Goal: Task Accomplishment & Management: Use online tool/utility

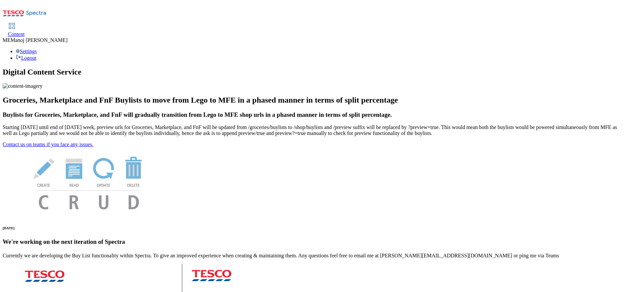
click at [25, 31] on span "Content" at bounding box center [16, 34] width 17 height 6
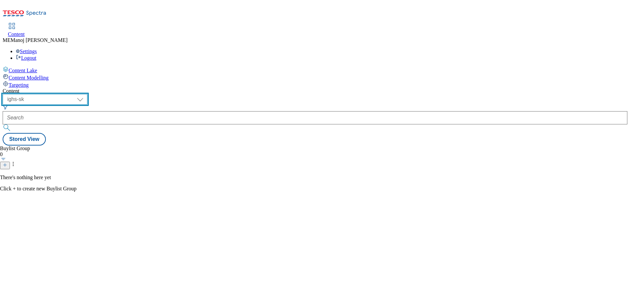
click at [87, 94] on select "ghs-roi ghs-uk ighs-cz ighs-hu ighs-sk" at bounding box center [45, 99] width 85 height 11
select select "ghs-roi"
click at [86, 94] on select "ghs-roi ghs-uk ighs-cz ighs-hu ighs-sk" at bounding box center [45, 99] width 85 height 11
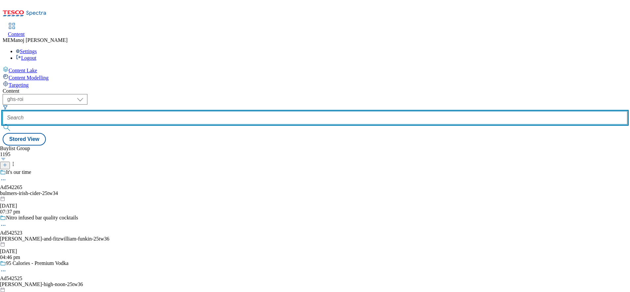
click at [149, 111] on input "text" at bounding box center [315, 117] width 624 height 13
paste input "[DATE]"
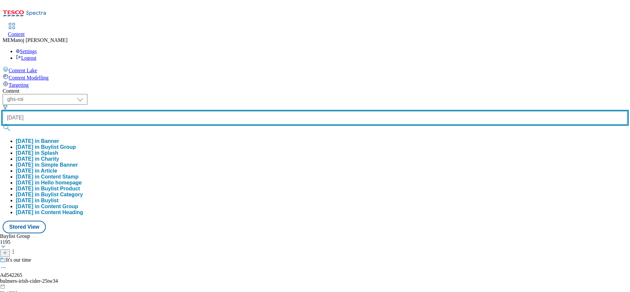
type input "[DATE]"
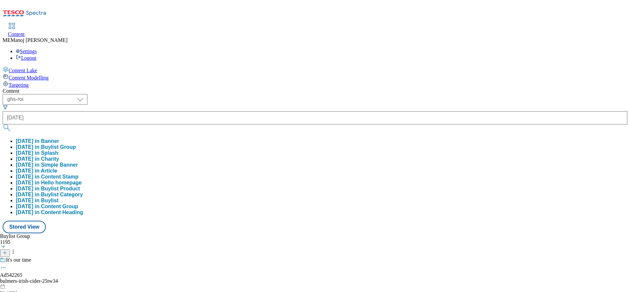
click at [76, 144] on button "[DATE] in Buylist Group" at bounding box center [46, 147] width 60 height 6
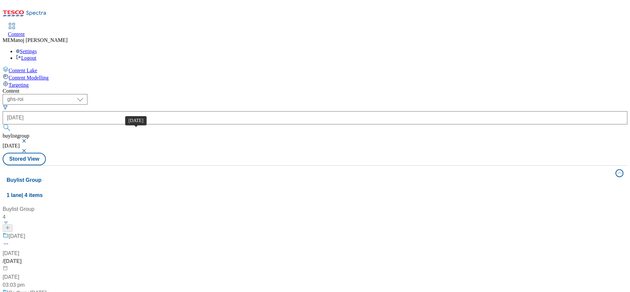
click at [25, 232] on div "[DATE]" at bounding box center [17, 236] width 16 height 8
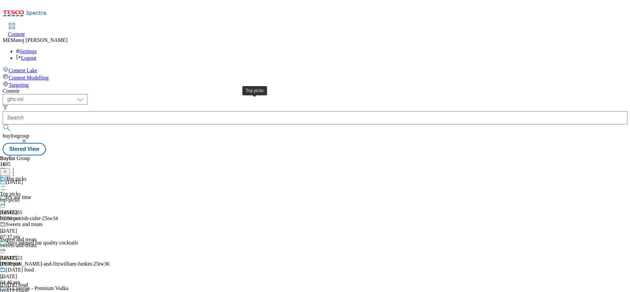
click at [26, 176] on div "Top picks" at bounding box center [16, 179] width 20 height 6
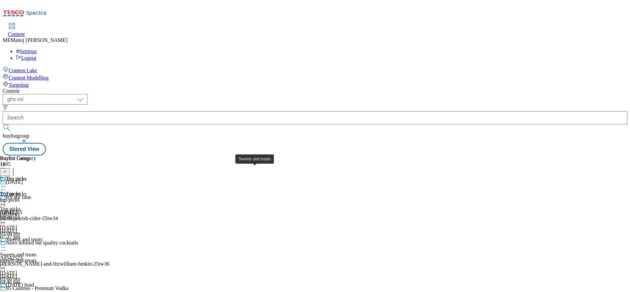
click at [43, 236] on div "Sweets and treats" at bounding box center [24, 239] width 37 height 6
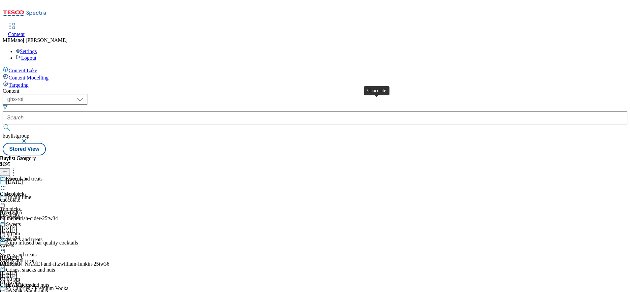
click at [27, 176] on div "Chocolate" at bounding box center [16, 179] width 21 height 6
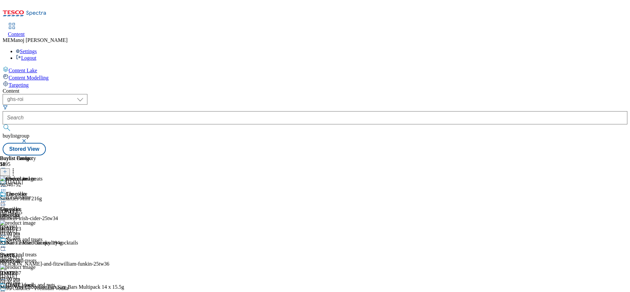
click at [7, 169] on icon at bounding box center [5, 171] width 5 height 5
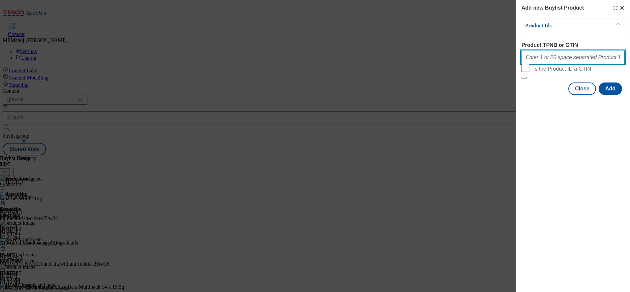
click at [538, 58] on input "Product TPNB or GTIN" at bounding box center [572, 57] width 103 height 13
paste input "48269577 Cadbury Family Treatsize 223G 39680120 Cdm Freddo & Friends Treat Szva…"
click at [572, 57] on input "48269577 Cadbury Family Treatsize 223G 39680120 Cdm Freddo & Friends Treat Szva…" at bounding box center [572, 57] width 103 height 13
paste input "39680120 30678760 48280332"
type input "48269577 39680120 30678760 48280332"
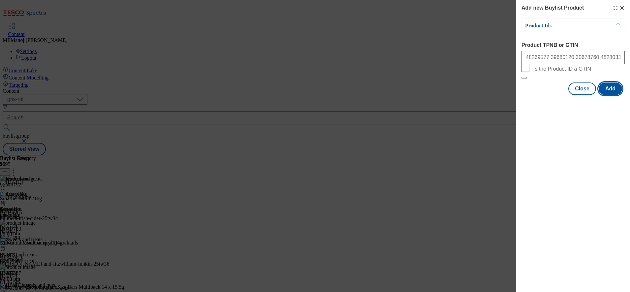
click at [613, 95] on button "Add" at bounding box center [609, 88] width 23 height 13
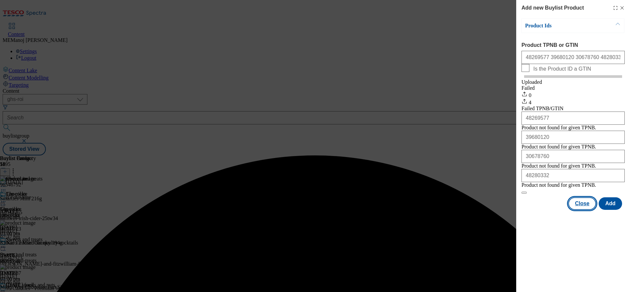
click at [581, 210] on button "Close" at bounding box center [582, 203] width 28 height 13
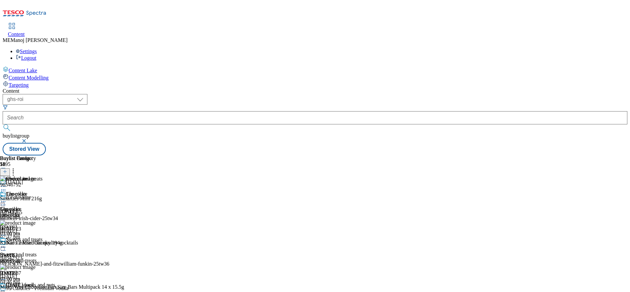
click at [16, 167] on icon at bounding box center [13, 170] width 7 height 7
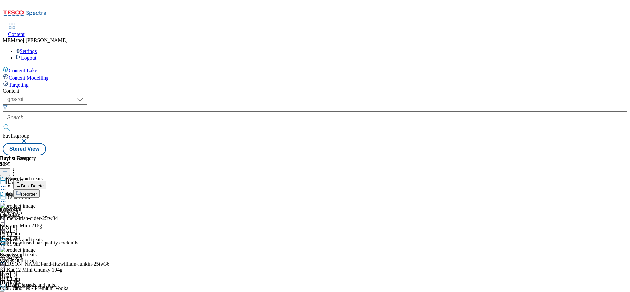
click at [40, 189] on button "Reorder" at bounding box center [26, 193] width 26 height 8
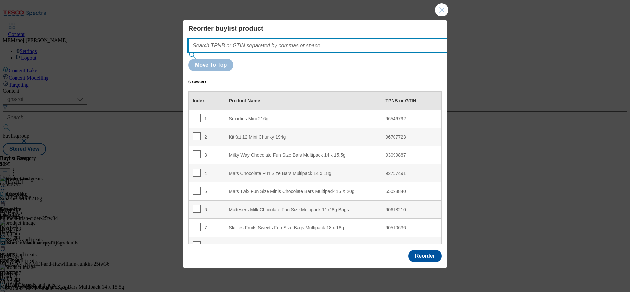
click at [340, 52] on input "Modal" at bounding box center [327, 45] width 279 height 13
paste input "48269577 39680120 30678760 48280332"
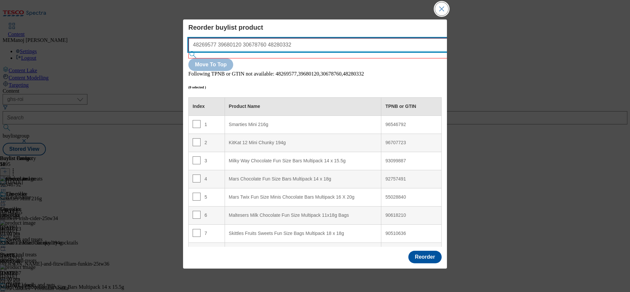
type input "48269577 39680120 30678760 48280332"
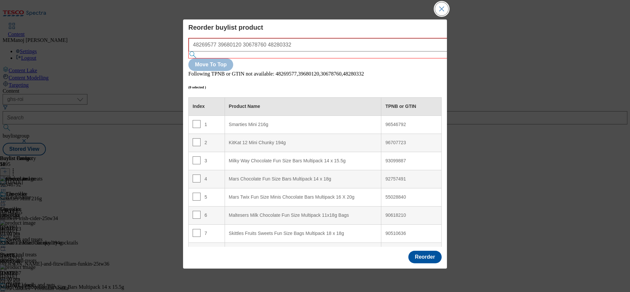
click at [439, 15] on button "Close Modal" at bounding box center [441, 8] width 13 height 13
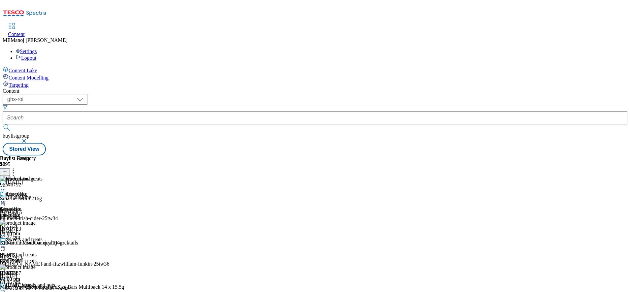
click at [16, 167] on icon at bounding box center [13, 170] width 7 height 7
click at [10, 168] on button at bounding box center [5, 172] width 10 height 8
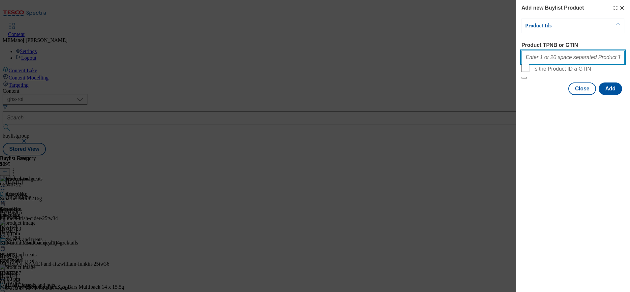
click at [564, 63] on input "Product TPNB or GTIN" at bounding box center [572, 57] width 103 height 13
paste input "48269577 39680120 30678760 48280332"
type input "48269577 39680120 30678760 48280332"
click at [615, 95] on button "Add" at bounding box center [609, 88] width 23 height 13
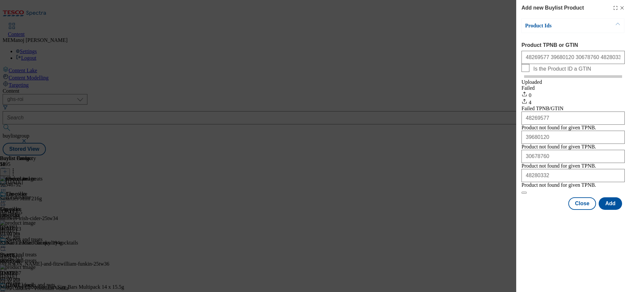
click at [467, 125] on div "Add new Buylist Product Product Ids Product TPNB or GTIN 48269577 39680120 3067…" at bounding box center [315, 146] width 630 height 292
click at [582, 210] on button "Close" at bounding box center [582, 203] width 28 height 13
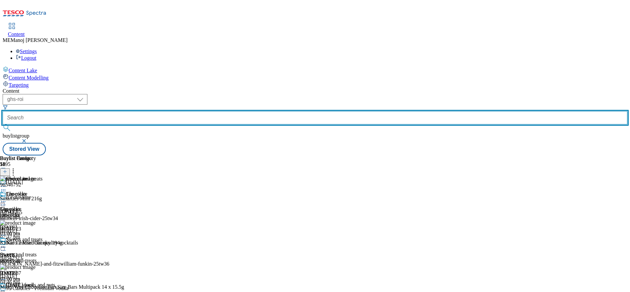
click at [161, 111] on input "text" at bounding box center [315, 117] width 624 height 13
paste input "Top picks"
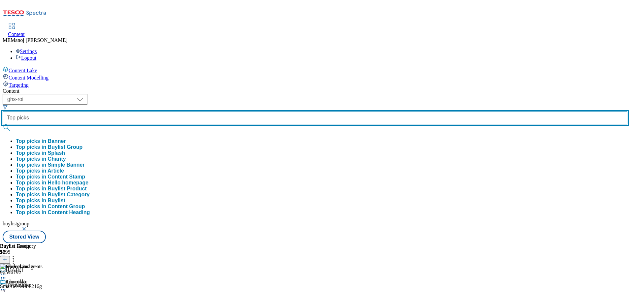
type input "Top picks"
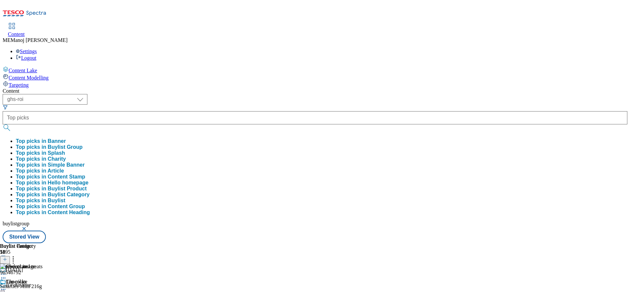
click at [82, 144] on button "Top picks in Buylist Group" at bounding box center [49, 147] width 67 height 6
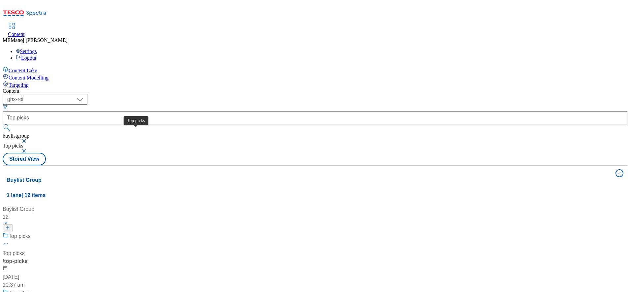
click at [31, 232] on div "Top picks" at bounding box center [20, 236] width 22 height 8
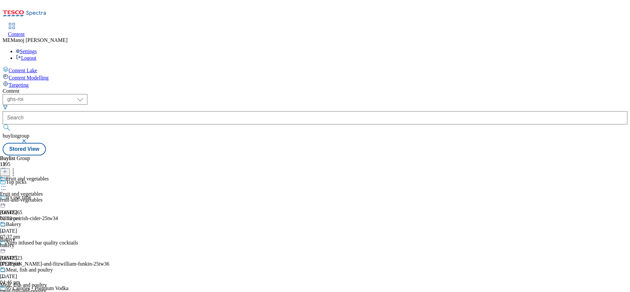
scroll to position [111, 0]
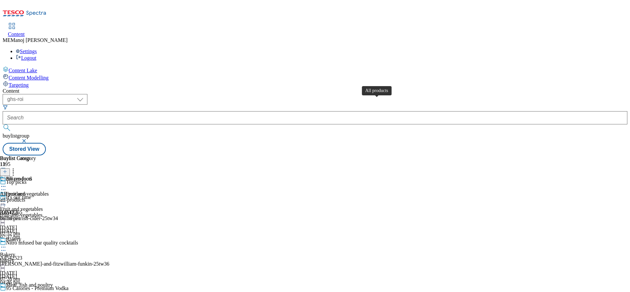
click at [32, 176] on div "All products" at bounding box center [19, 179] width 26 height 6
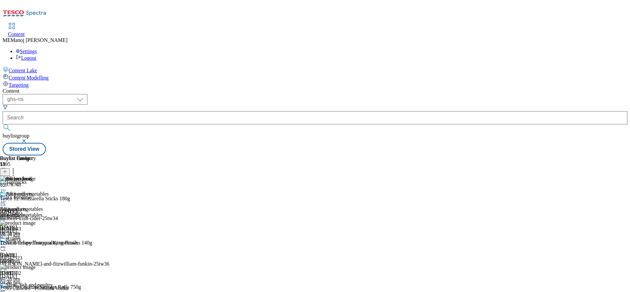
click at [7, 169] on icon at bounding box center [5, 171] width 5 height 5
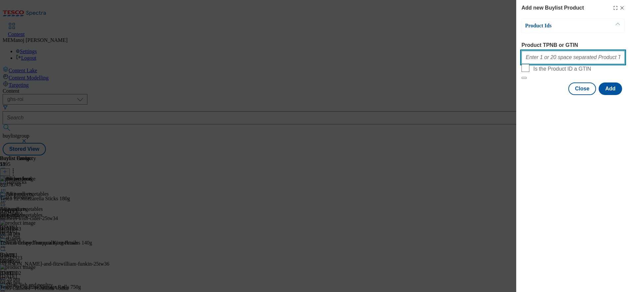
click at [558, 56] on input "Product TPNB or GTIN" at bounding box center [572, 57] width 103 height 13
paste input "84802029 96767023 92376630 84802035 87869014 91256768 92661154 92048938 9226227…"
type input "84802029 96767023 92376630 84802035 87869014 91256768 92661154 92048938 9226227…"
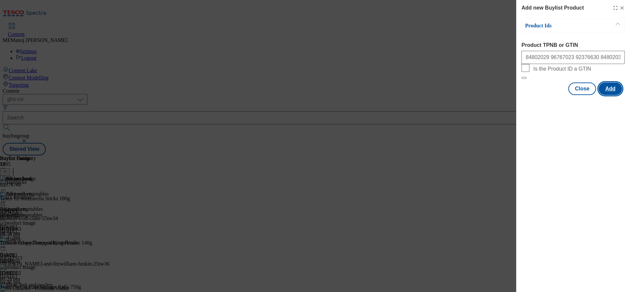
click at [611, 95] on button "Add" at bounding box center [609, 88] width 23 height 13
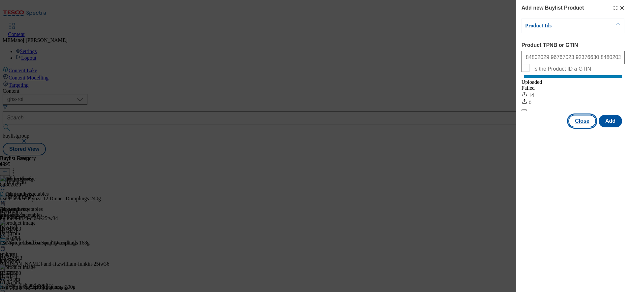
click at [588, 127] on button "Close" at bounding box center [582, 121] width 28 height 13
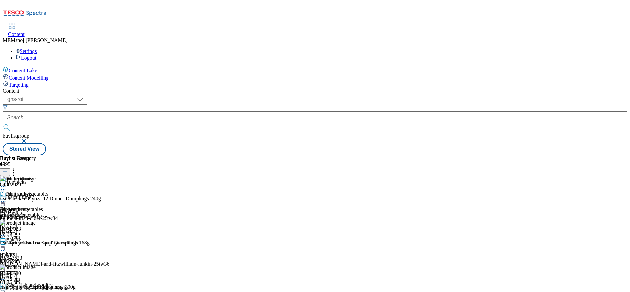
click at [7, 198] on icon at bounding box center [3, 201] width 7 height 7
click at [42, 274] on span "Un-publish" at bounding box center [30, 276] width 21 height 5
click at [36, 191] on div "All products All products all-products [DATE] 12:26 pm" at bounding box center [18, 213] width 36 height 45
click at [7, 198] on icon at bounding box center [3, 201] width 7 height 7
click at [35, 266] on span "Publish" at bounding box center [27, 268] width 15 height 5
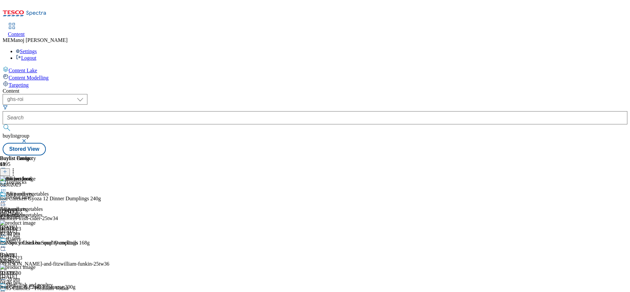
click at [16, 167] on icon at bounding box center [13, 170] width 7 height 7
click at [596, 155] on div "Buylist Group 1195 Top picks It's our time Ad542265 bulmers-irish-cider-25tw34 …" at bounding box center [315, 155] width 624 height 0
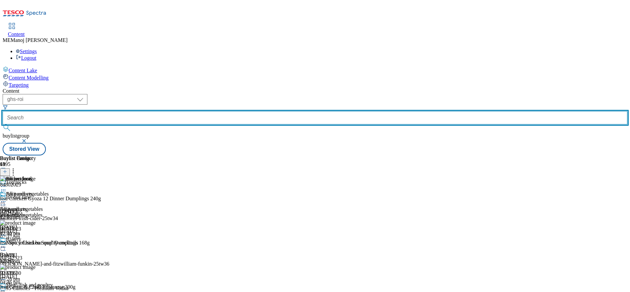
click at [151, 111] on input "text" at bounding box center [315, 117] width 624 height 13
paste input "[DATE]"
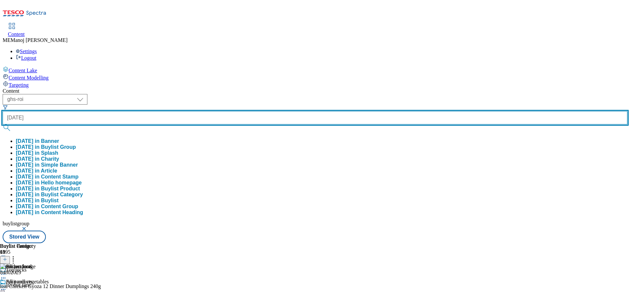
type input "[DATE]"
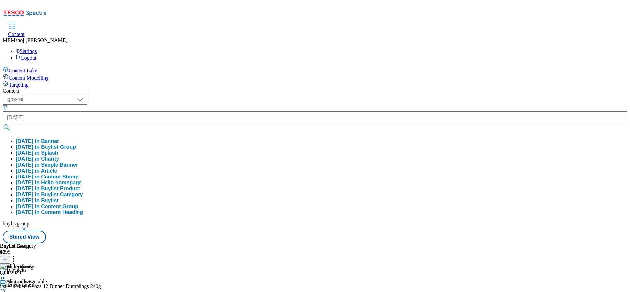
click at [76, 144] on button "[DATE] in Buylist Group" at bounding box center [46, 147] width 60 height 6
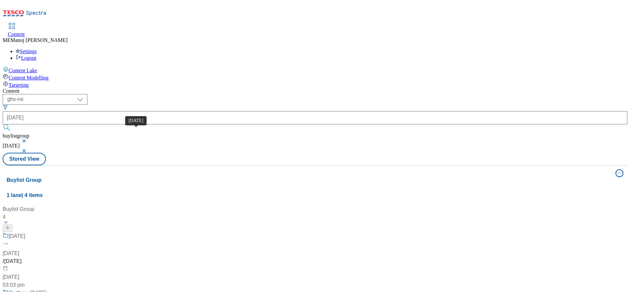
click at [25, 232] on div "[DATE]" at bounding box center [17, 236] width 16 height 8
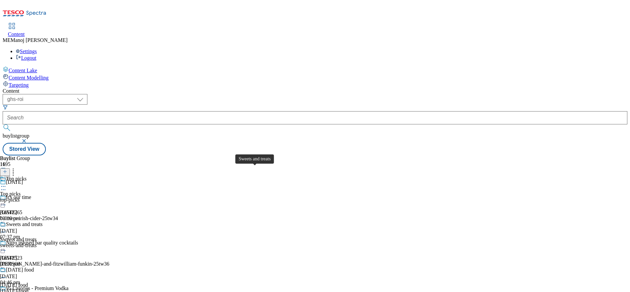
click at [43, 221] on div "Sweets and treats" at bounding box center [24, 224] width 37 height 6
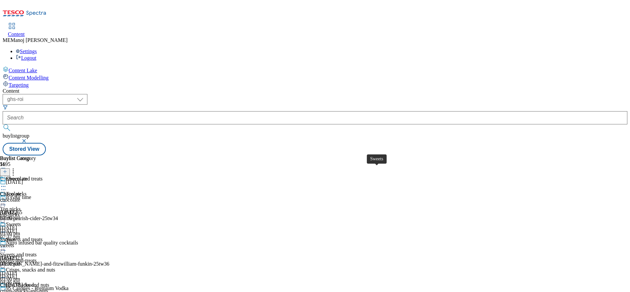
click at [21, 221] on div "Sweets" at bounding box center [13, 224] width 15 height 6
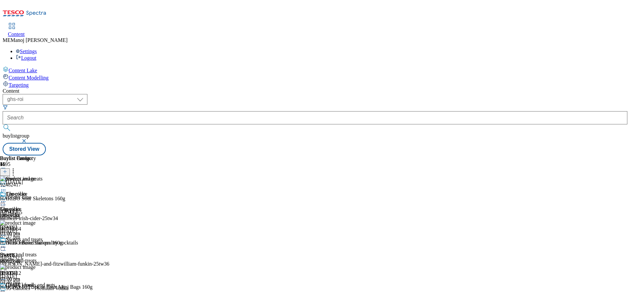
click at [282, 88] on div "Content ( optional ) ghs-roi ghs-[GEOGRAPHIC_DATA] ighs-cz ighs-hu ighs-sk ghs-…" at bounding box center [315, 121] width 624 height 67
click at [7, 169] on icon at bounding box center [5, 171] width 5 height 5
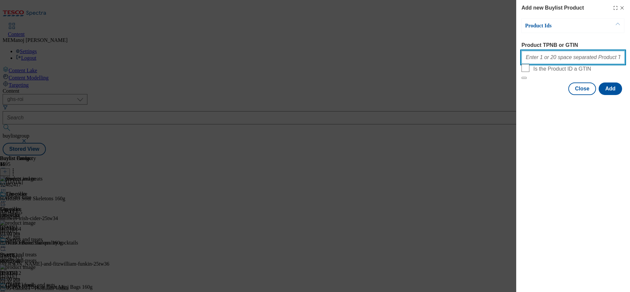
click at [548, 62] on input "Product TPNB or GTIN" at bounding box center [572, 57] width 103 height 13
paste input "96546792 96707723 85993105 90987739"
type input "96546792 96707723 85993105 90987739"
click at [606, 95] on button "Add" at bounding box center [609, 88] width 23 height 13
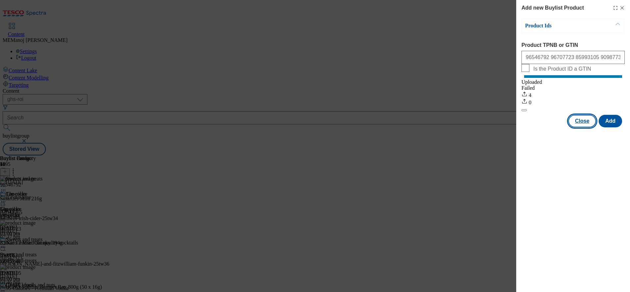
click at [586, 127] on button "Close" at bounding box center [582, 121] width 28 height 13
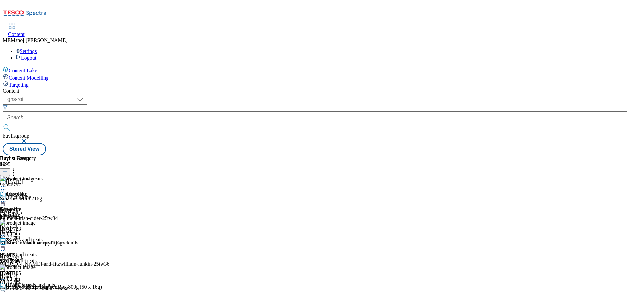
click at [7, 244] on icon at bounding box center [3, 247] width 7 height 7
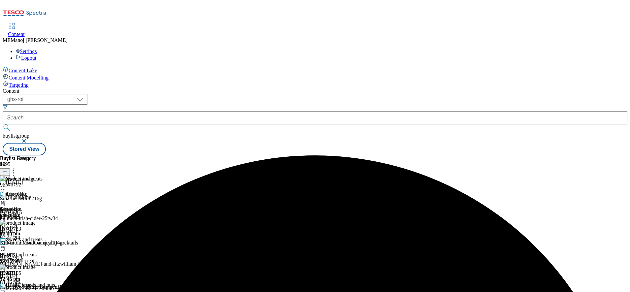
click at [7, 244] on icon at bounding box center [3, 247] width 7 height 7
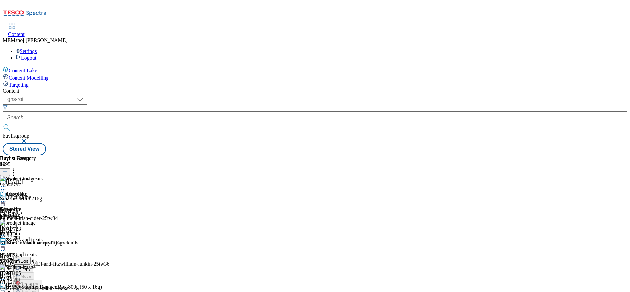
click at [7, 244] on icon at bounding box center [3, 247] width 7 height 7
click at [39, 287] on button "Preview" at bounding box center [25, 291] width 25 height 8
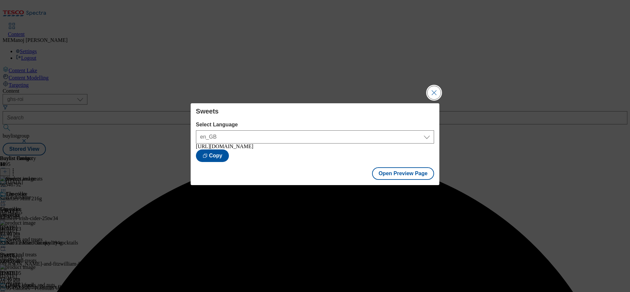
click at [432, 86] on button "Close Modal" at bounding box center [433, 92] width 13 height 13
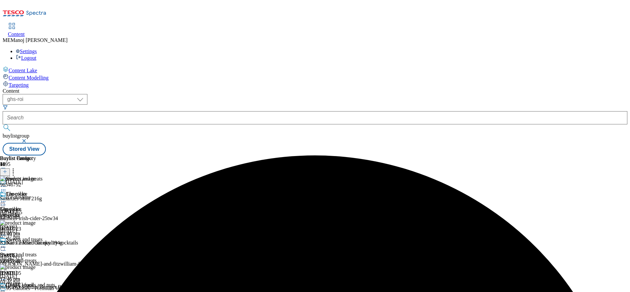
click at [7, 244] on icon at bounding box center [3, 247] width 7 height 7
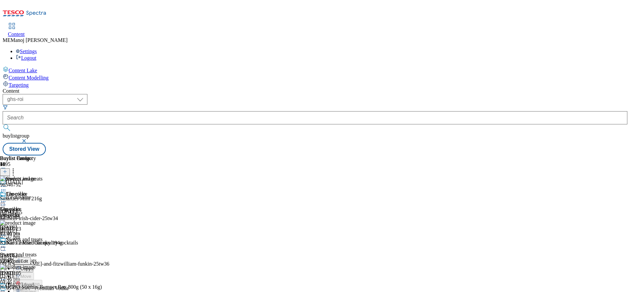
click at [55, 282] on div "Crisps, snacks and nuts" at bounding box center [30, 285] width 49 height 6
click at [7, 169] on icon at bounding box center [5, 171] width 5 height 5
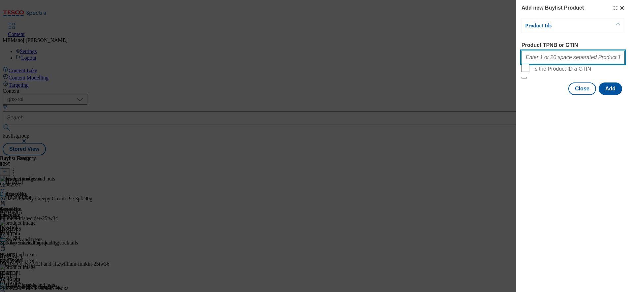
click at [553, 60] on input "Product TPNB or GTIN" at bounding box center [572, 57] width 103 height 13
paste input "93337687 89277832 89938696 89278232"
type input "93337687 89277832 89938696 89278232"
click at [613, 95] on button "Add" at bounding box center [609, 88] width 23 height 13
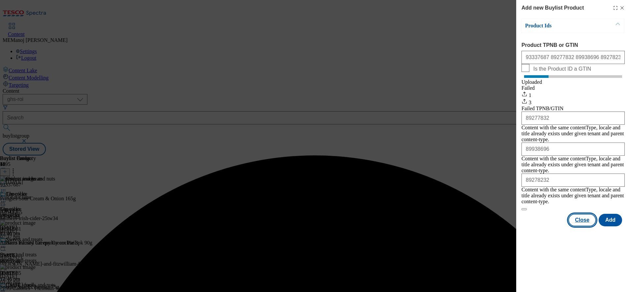
click at [581, 214] on button "Close" at bounding box center [582, 220] width 28 height 13
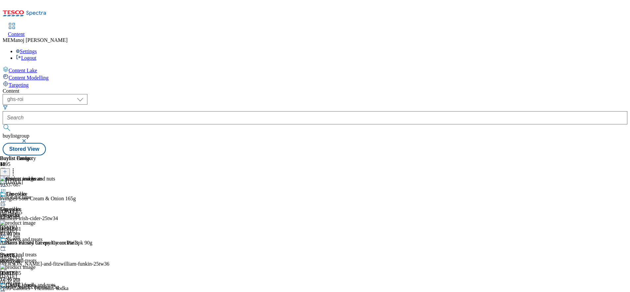
click at [16, 167] on icon at bounding box center [13, 170] width 7 height 7
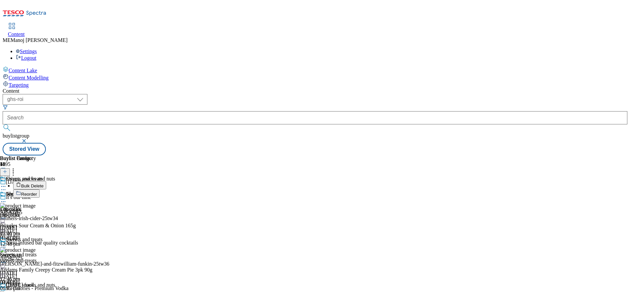
click at [37, 192] on span "Reorder" at bounding box center [29, 194] width 16 height 5
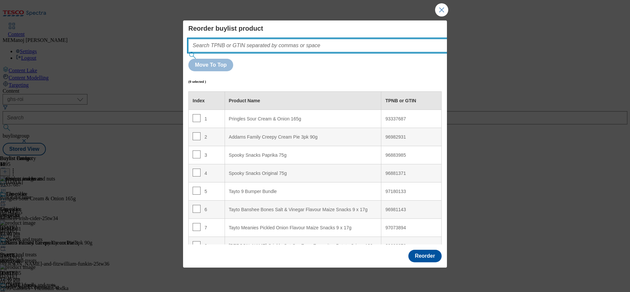
click at [331, 52] on input "Modal" at bounding box center [327, 45] width 279 height 13
paste input "93337687 89277832 89938696 89278232"
type input "93337687 89277832 89938696 89278232"
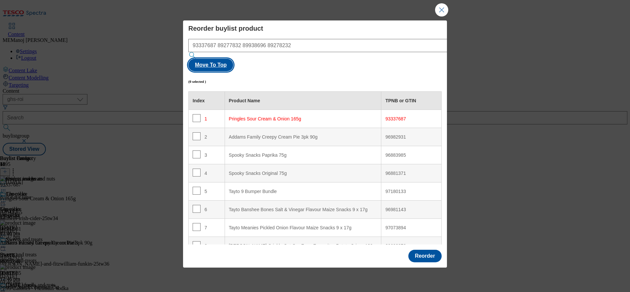
click at [233, 59] on button "Move To Top" at bounding box center [210, 65] width 45 height 13
checkbox input "true"
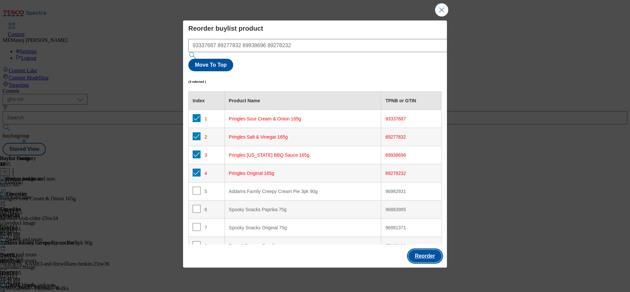
click at [424, 250] on button "Reorder" at bounding box center [424, 256] width 33 height 13
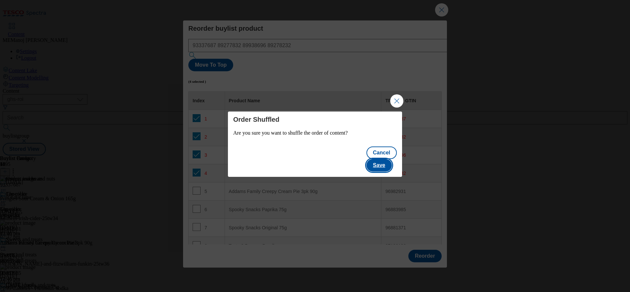
click at [385, 159] on button "Save" at bounding box center [378, 165] width 25 height 13
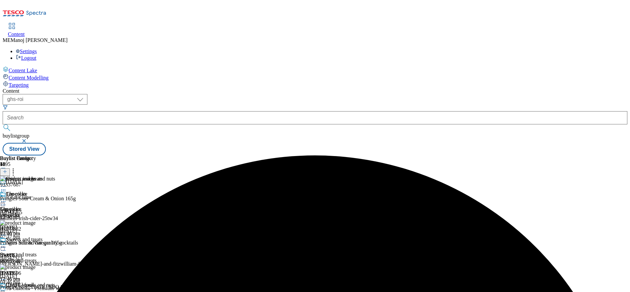
click at [7, 289] on icon at bounding box center [3, 292] width 7 height 7
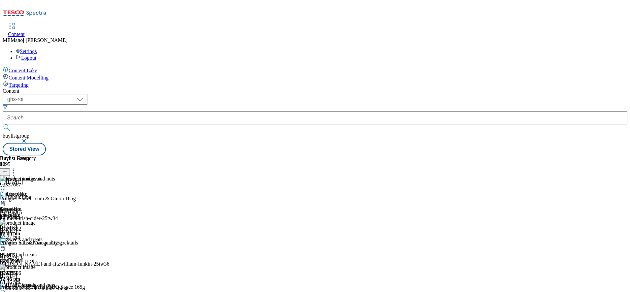
scroll to position [108, 0]
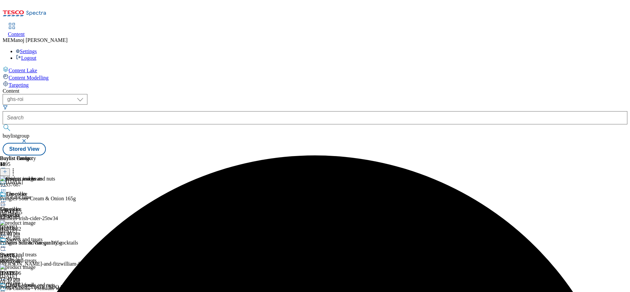
click at [7, 289] on icon at bounding box center [3, 292] width 7 height 7
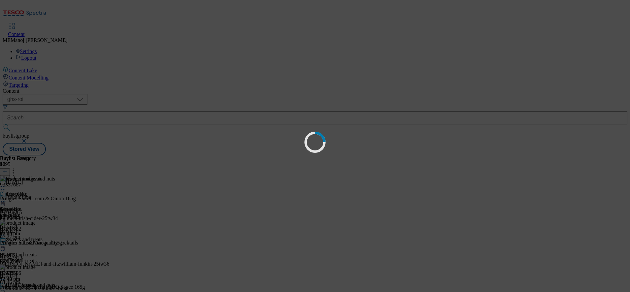
scroll to position [0, 0]
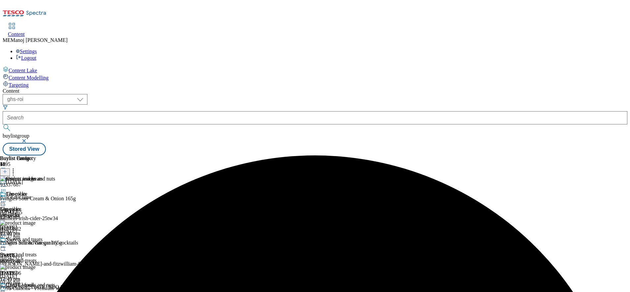
click at [7, 289] on icon at bounding box center [3, 292] width 7 height 7
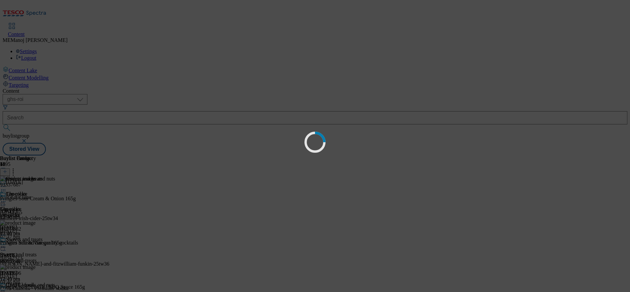
scroll to position [0, 0]
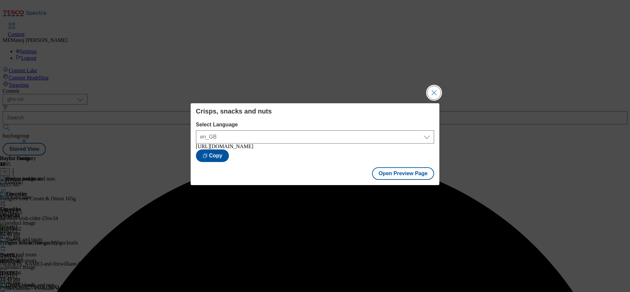
click at [431, 95] on button "Close Modal" at bounding box center [433, 92] width 13 height 13
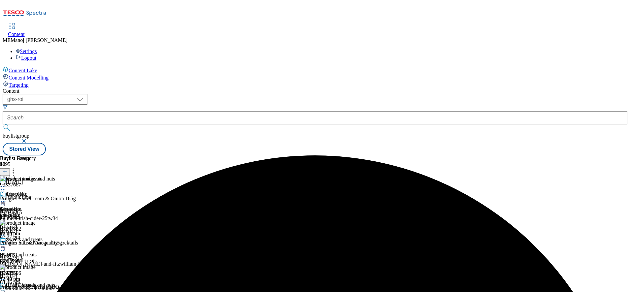
click at [4, 291] on circle at bounding box center [3, 292] width 1 height 1
drag, startPoint x: 422, startPoint y: 241, endPoint x: 424, endPoint y: 174, distance: 67.3
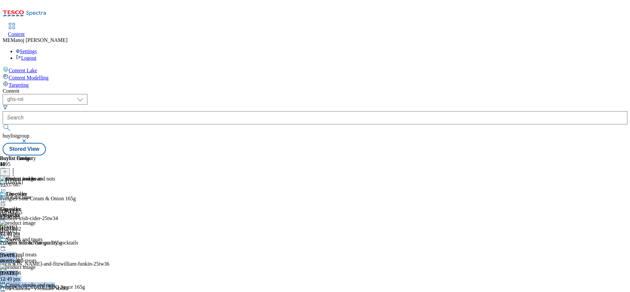
scroll to position [109, 0]
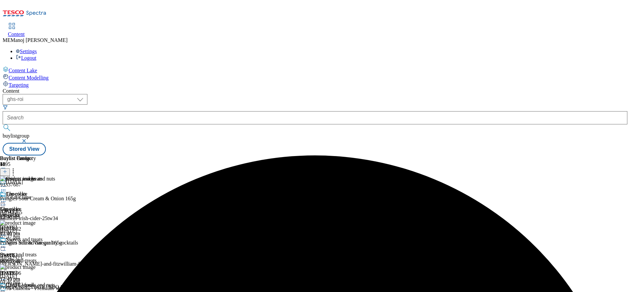
click at [7, 289] on icon at bounding box center [3, 292] width 7 height 7
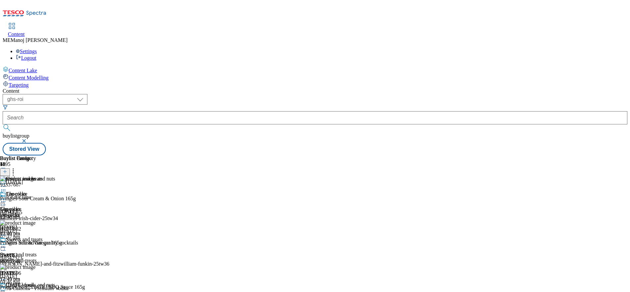
click at [581, 155] on div "Buylist Group [DATE] It's our time Ad542265 bulmers-irish-cider-25tw34 [DATE] 0…" at bounding box center [315, 155] width 624 height 0
click at [585, 155] on div "Buylist Group [DATE] It's our time Ad542265 bulmers-irish-cider-25tw34 [DATE] 0…" at bounding box center [315, 155] width 624 height 0
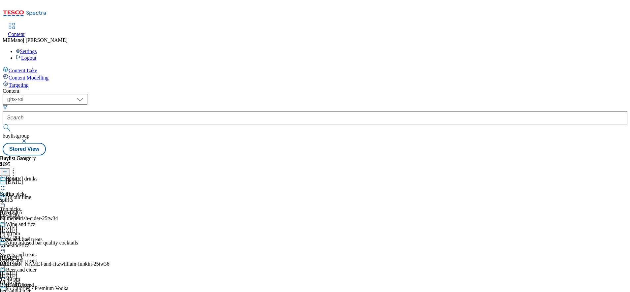
scroll to position [132, 0]
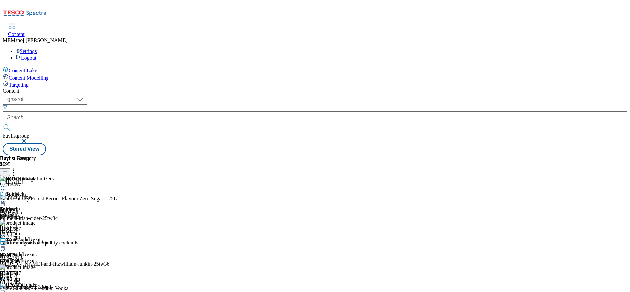
click at [7, 169] on icon at bounding box center [5, 171] width 5 height 5
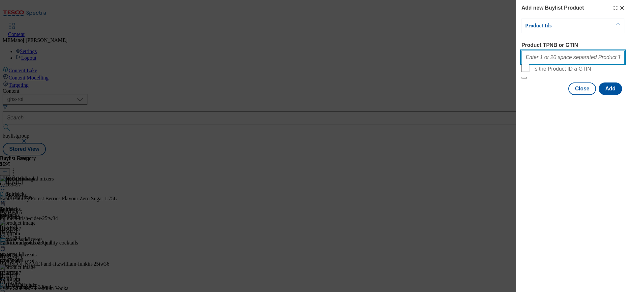
click at [555, 57] on input "Product TPNB or GTIN" at bounding box center [572, 57] width 103 height 13
paste input "92809800 92756405 92804015"
type input "92809800 92756405 92804015"
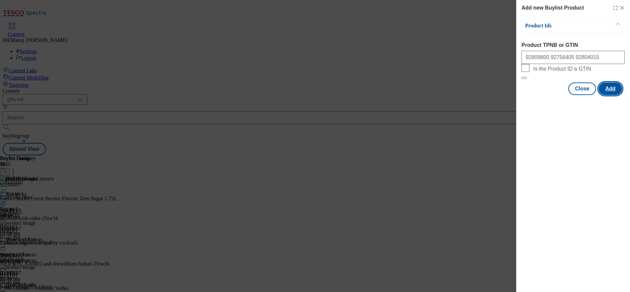
click at [610, 95] on button "Add" at bounding box center [609, 88] width 23 height 13
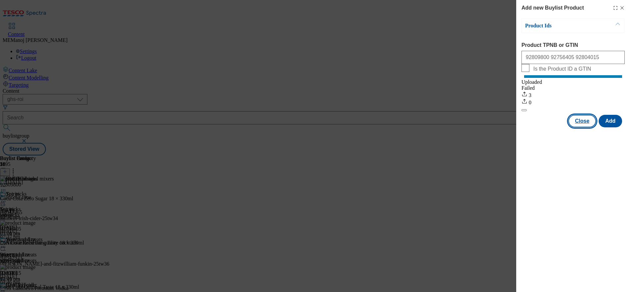
click at [591, 127] on button "Close" at bounding box center [582, 121] width 28 height 13
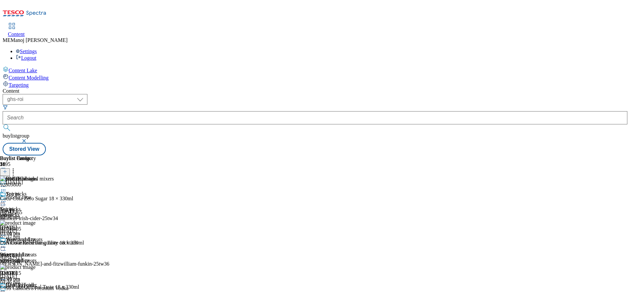
click at [7, 183] on icon at bounding box center [3, 186] width 7 height 7
click at [42, 258] on span "Un-publish" at bounding box center [30, 260] width 21 height 5
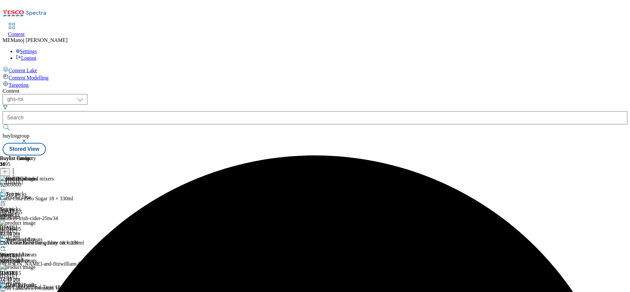
click at [7, 183] on icon at bounding box center [3, 186] width 7 height 7
click at [43, 236] on span "Un-preview" at bounding box center [31, 238] width 22 height 5
click at [7, 183] on icon at bounding box center [3, 186] width 7 height 7
click at [36, 228] on span "Preview" at bounding box center [27, 230] width 15 height 5
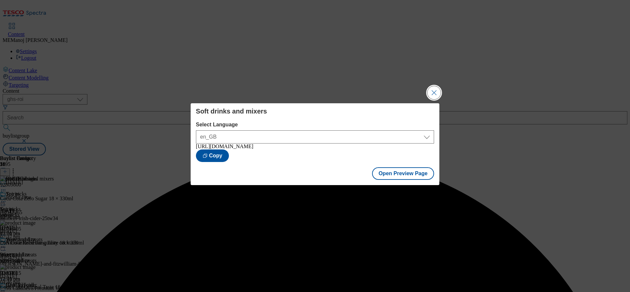
click at [437, 91] on button "Close Modal" at bounding box center [433, 92] width 13 height 13
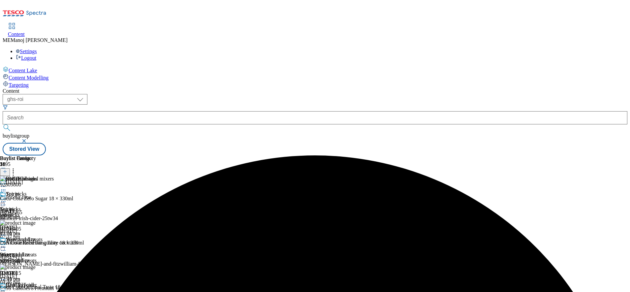
click at [7, 183] on icon at bounding box center [3, 186] width 7 height 7
click at [38, 249] on button "Publish" at bounding box center [25, 253] width 24 height 8
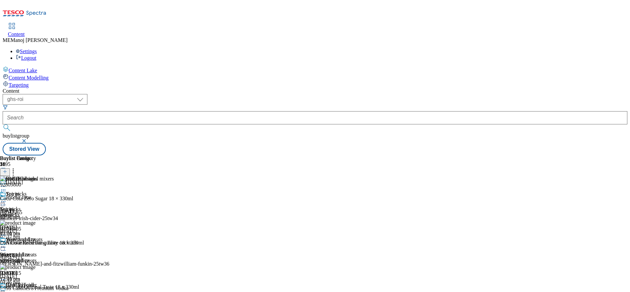
click at [422, 155] on div "Buylist Category 5 Soft drinks and mixers Spirits Spirits spirits [DATE] 12:51 …" at bounding box center [315, 155] width 624 height 0
click at [7, 183] on icon at bounding box center [3, 186] width 7 height 7
click at [422, 94] on div "( optional ) ghs-roi ghs-[GEOGRAPHIC_DATA] ighs-cz ighs-hu ighs-sk ghs-roi buyl…" at bounding box center [315, 124] width 624 height 61
click at [597, 155] on div "Buylist Group [DATE] It's our time Ad542265 bulmers-irish-cider-25tw34 [DATE] 0…" at bounding box center [315, 155] width 624 height 0
click at [26, 191] on div "Top picks" at bounding box center [16, 194] width 20 height 6
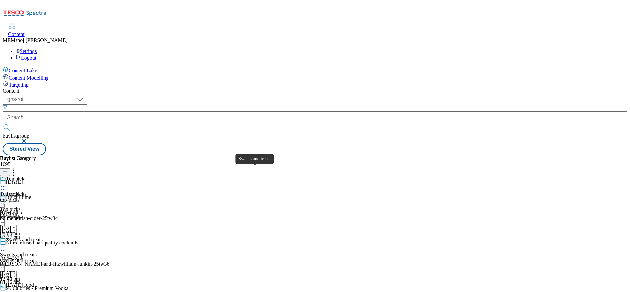
click at [43, 236] on div "Sweets and treats" at bounding box center [24, 239] width 37 height 6
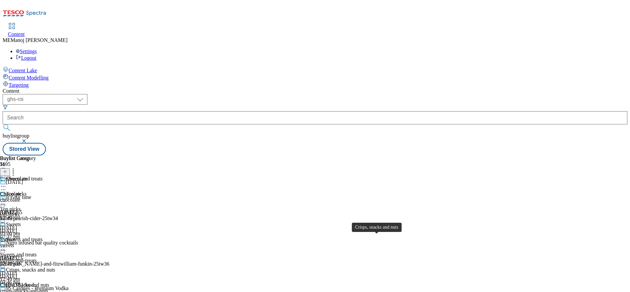
click at [55, 267] on div "Crisps, snacks and nuts" at bounding box center [30, 270] width 49 height 6
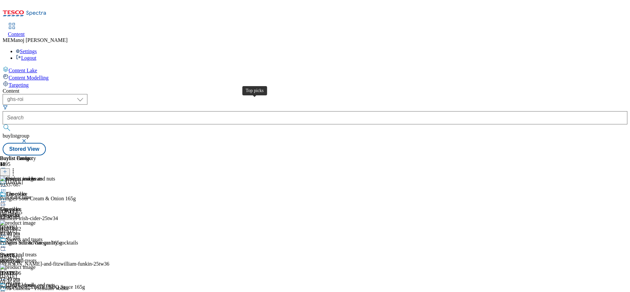
click at [26, 191] on div "Top picks" at bounding box center [16, 194] width 20 height 6
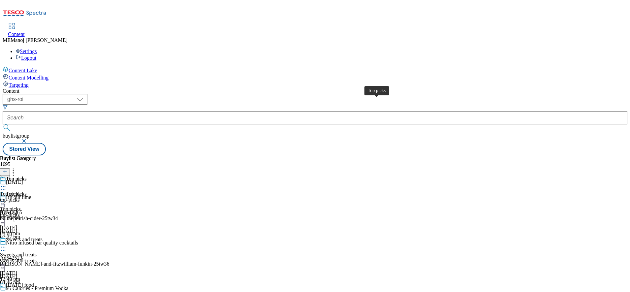
click at [26, 176] on div "Top picks" at bounding box center [16, 179] width 20 height 6
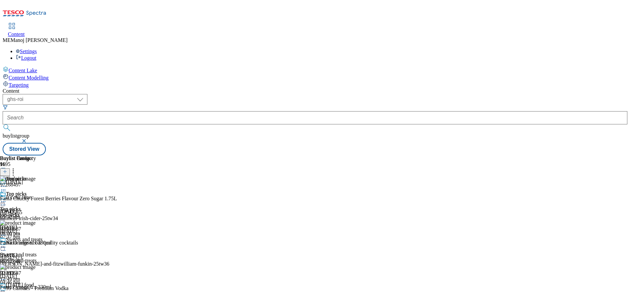
click at [16, 167] on icon at bounding box center [13, 170] width 7 height 7
click at [7, 198] on icon at bounding box center [3, 201] width 7 height 7
click at [42, 274] on span "Un-publish" at bounding box center [30, 276] width 21 height 5
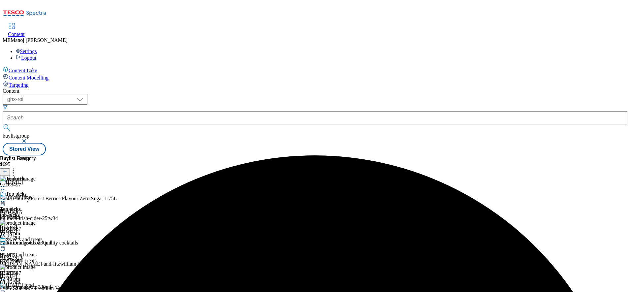
click at [4, 201] on circle at bounding box center [3, 201] width 1 height 1
click at [43, 251] on span "Un-preview" at bounding box center [31, 253] width 22 height 5
click at [16, 167] on icon at bounding box center [13, 170] width 7 height 7
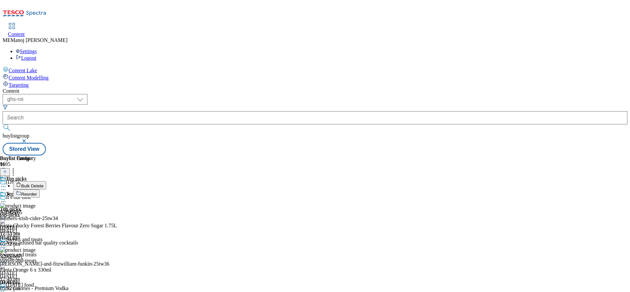
click at [44, 183] on span "Bulk Delete" at bounding box center [32, 185] width 22 height 5
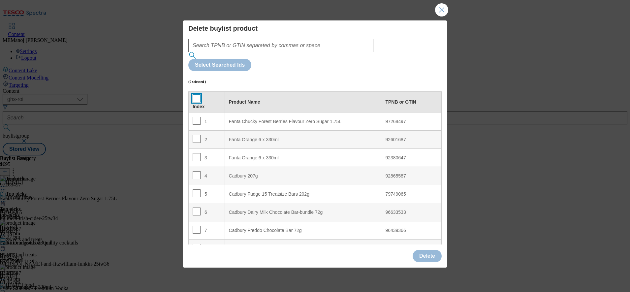
click at [194, 94] on input "Modal" at bounding box center [197, 98] width 8 height 8
checkbox input "true"
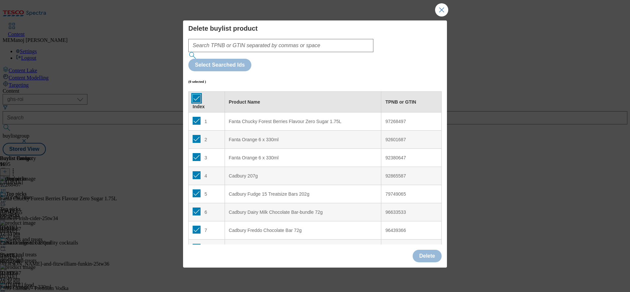
checkbox input "true"
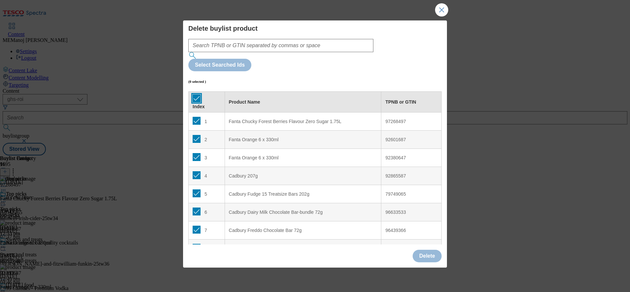
checkbox input "true"
click at [195, 117] on input "Modal" at bounding box center [197, 121] width 8 height 8
checkbox input "false"
click at [426, 250] on button "Delete" at bounding box center [426, 256] width 29 height 13
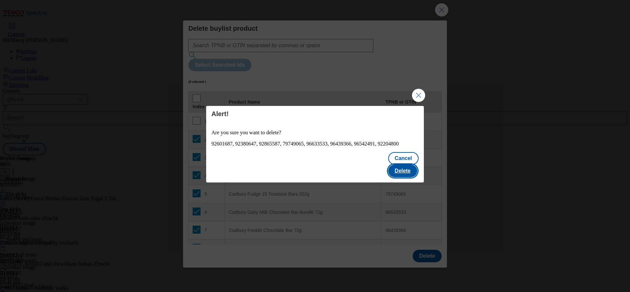
click at [402, 166] on button "Delete" at bounding box center [402, 170] width 29 height 13
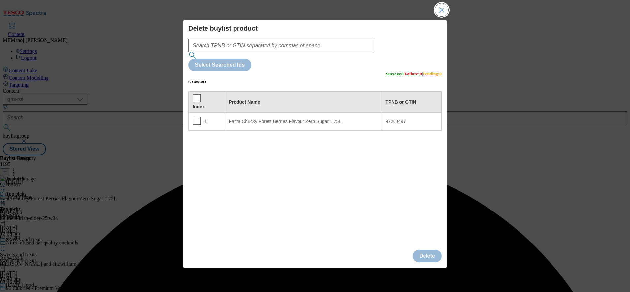
click at [441, 16] on button "Close Modal" at bounding box center [441, 9] width 13 height 13
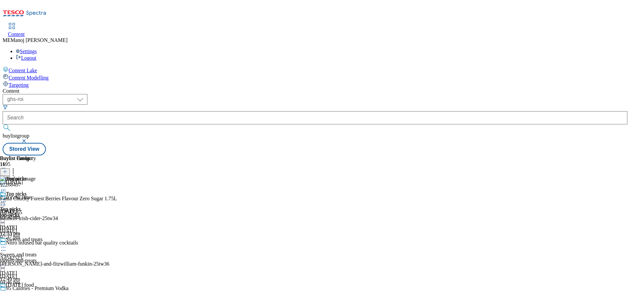
click at [7, 169] on icon at bounding box center [5, 171] width 5 height 5
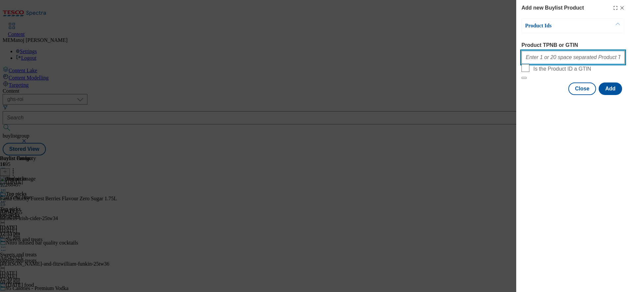
click at [557, 62] on input "Product TPNB or GTIN" at bounding box center [572, 57] width 103 height 13
paste input "93881583 93768234 93890612 92603564 89919068 89609429 93049331 92811571 8785943…"
type input "93881583 93768234 93890612 92603564 89919068 89609429 93049331 92811571 8785943…"
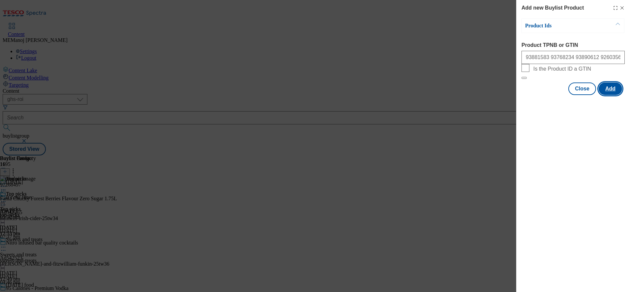
click at [615, 95] on button "Add" at bounding box center [609, 88] width 23 height 13
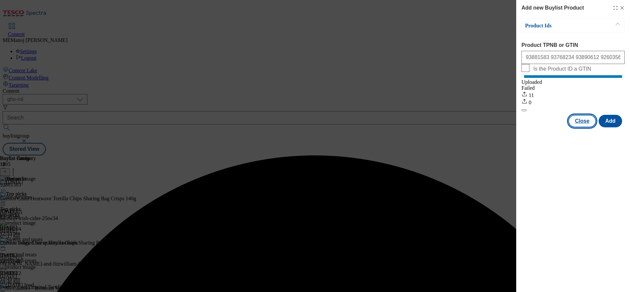
click at [579, 127] on button "Close" at bounding box center [582, 121] width 28 height 13
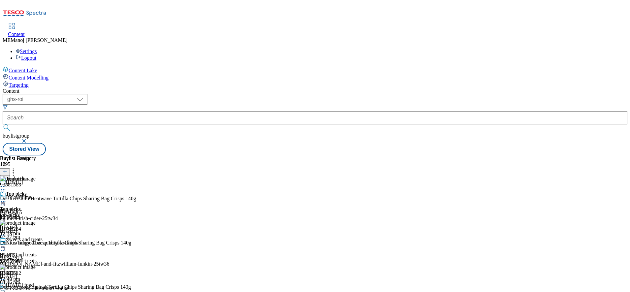
click at [16, 167] on icon at bounding box center [13, 170] width 7 height 7
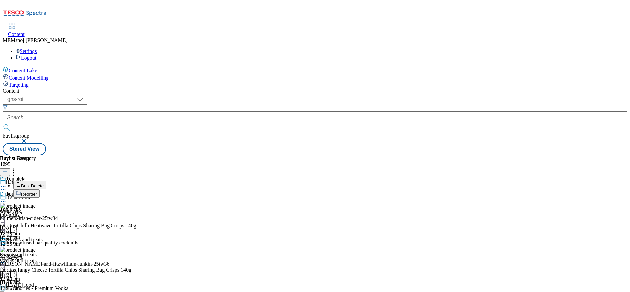
click at [44, 183] on span "Bulk Delete" at bounding box center [32, 185] width 22 height 5
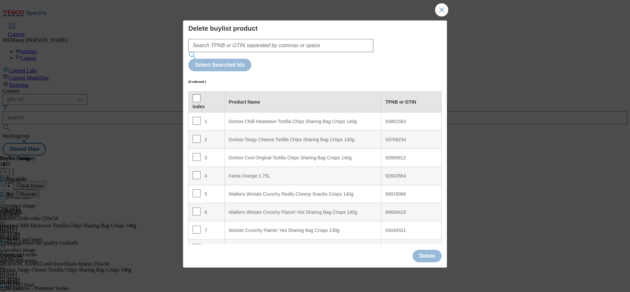
scroll to position [83, 0]
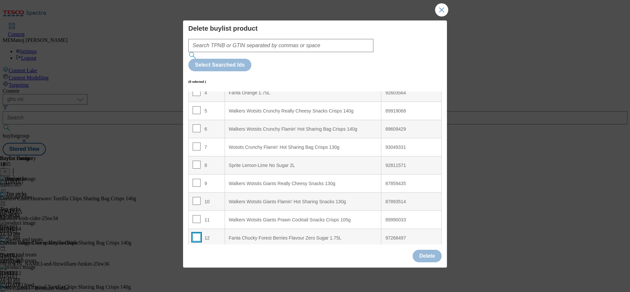
click at [196, 233] on input "Modal" at bounding box center [197, 237] width 8 height 8
checkbox input "true"
click at [428, 250] on button "Delete" at bounding box center [426, 256] width 29 height 13
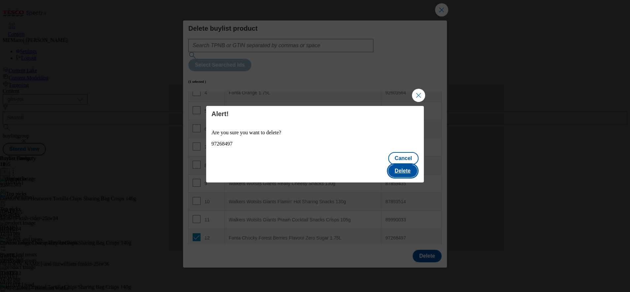
click at [405, 164] on button "Delete" at bounding box center [402, 170] width 29 height 13
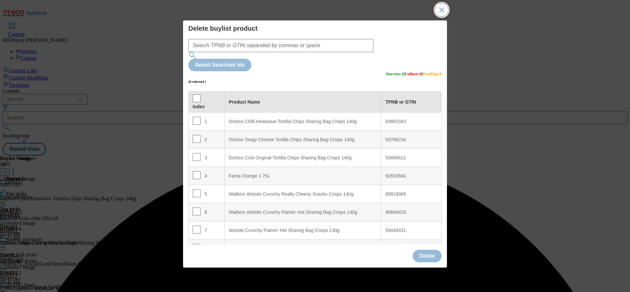
click at [443, 16] on button "Close Modal" at bounding box center [441, 9] width 13 height 13
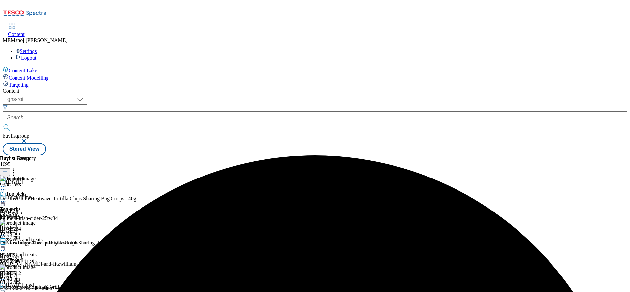
click at [36, 191] on div "Top picks" at bounding box center [18, 198] width 36 height 15
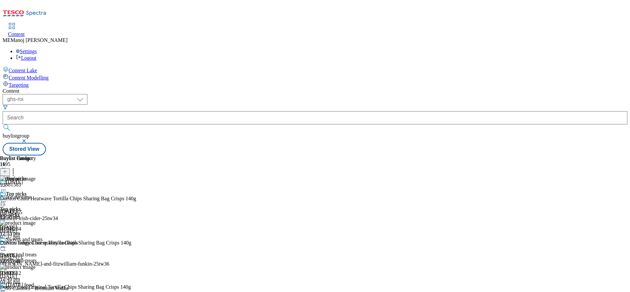
click at [4, 201] on circle at bounding box center [3, 201] width 1 height 1
click at [36, 243] on span "Preview" at bounding box center [27, 245] width 15 height 5
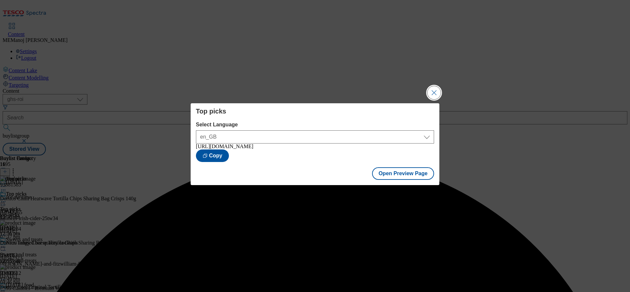
click at [432, 90] on button "Close Modal" at bounding box center [433, 92] width 13 height 13
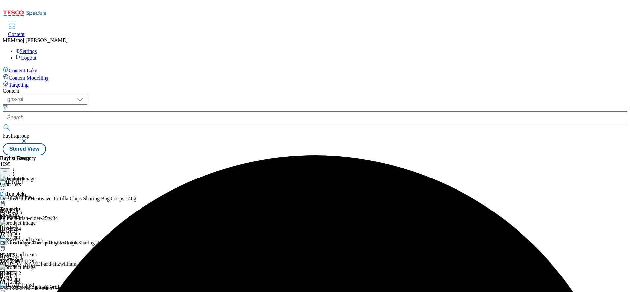
click at [7, 198] on icon at bounding box center [3, 201] width 7 height 7
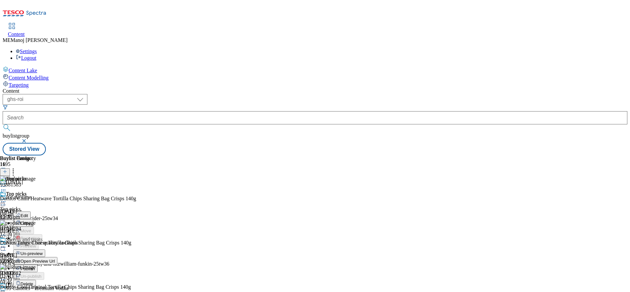
click at [35, 266] on span "Publish" at bounding box center [27, 268] width 15 height 5
click at [6, 201] on circle at bounding box center [5, 201] width 1 height 1
click at [36, 191] on div "Top picks Top picks top-picks [DATE] 12:56 pm" at bounding box center [18, 213] width 36 height 45
click at [7, 198] on icon at bounding box center [3, 201] width 7 height 7
click at [440, 94] on div "( optional ) ghs-roi ghs-[GEOGRAPHIC_DATA] ighs-cz ighs-hu ighs-sk ghs-roi buyl…" at bounding box center [315, 124] width 624 height 61
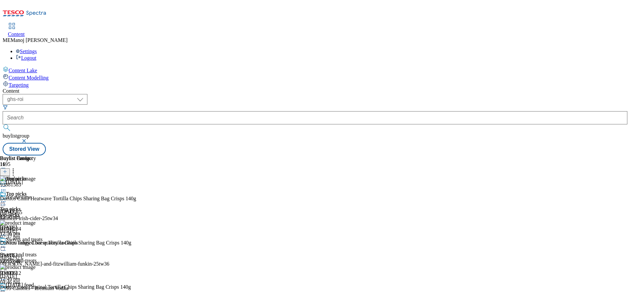
click at [592, 155] on div "Buylist Group [DATE] It's our time Ad542265 bulmers-irish-cider-25tw34 [DATE] 0…" at bounding box center [315, 155] width 624 height 0
click at [36, 191] on div "Top picks Top picks top-picks [DATE] 12:56 pm" at bounding box center [18, 213] width 36 height 45
click at [7, 198] on icon at bounding box center [3, 201] width 7 height 7
click at [36, 191] on div "Top picks Top picks top-picks [DATE] 12:56 pm" at bounding box center [18, 213] width 36 height 45
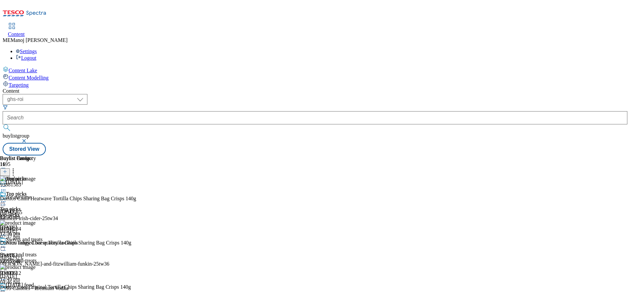
click at [7, 198] on icon at bounding box center [3, 201] width 7 height 7
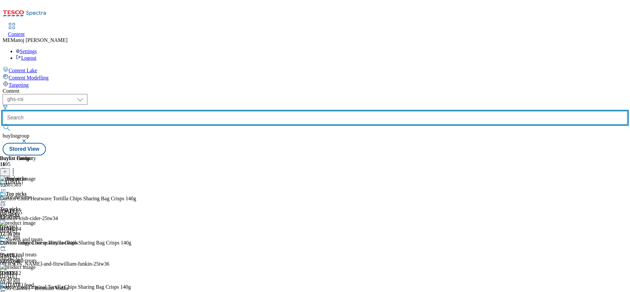
click at [169, 111] on input "text" at bounding box center [315, 117] width 624 height 13
paste input "Top picks"
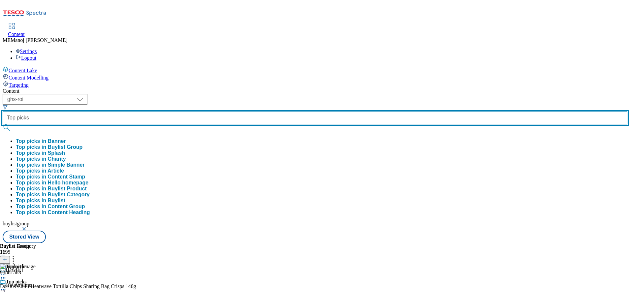
type input "Top picks"
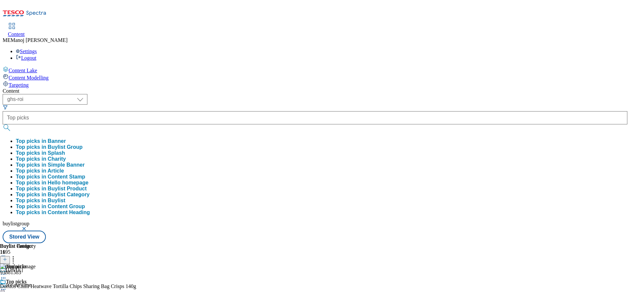
click at [82, 144] on button "Top picks in Buylist Group" at bounding box center [49, 147] width 67 height 6
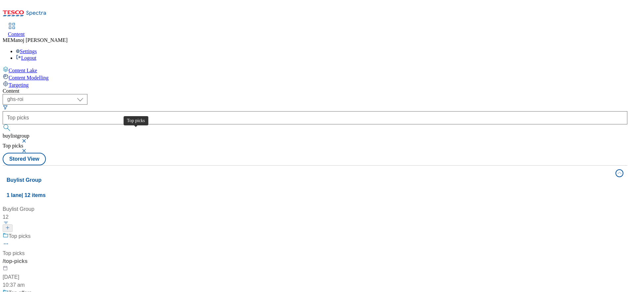
click at [31, 232] on div "Top picks" at bounding box center [20, 236] width 22 height 8
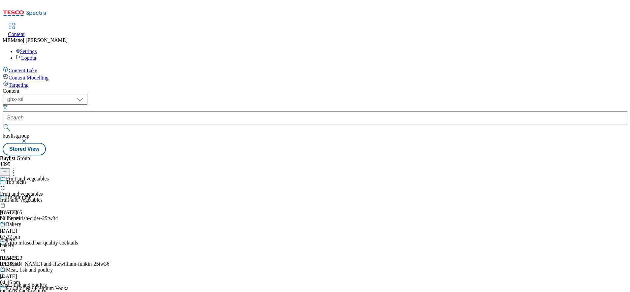
scroll to position [405, 0]
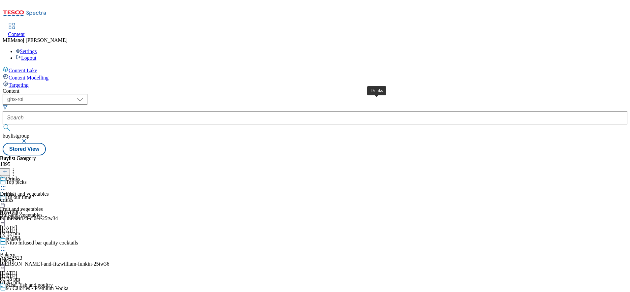
click at [20, 176] on div "Drinks" at bounding box center [13, 179] width 15 height 6
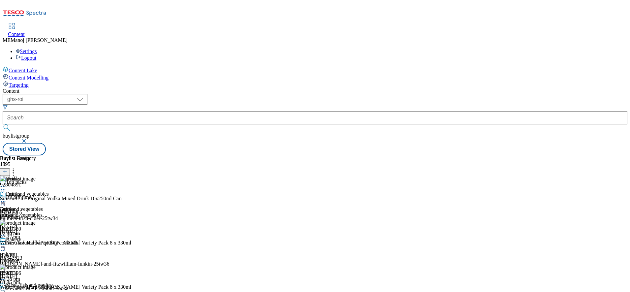
click at [7, 169] on icon at bounding box center [5, 171] width 5 height 5
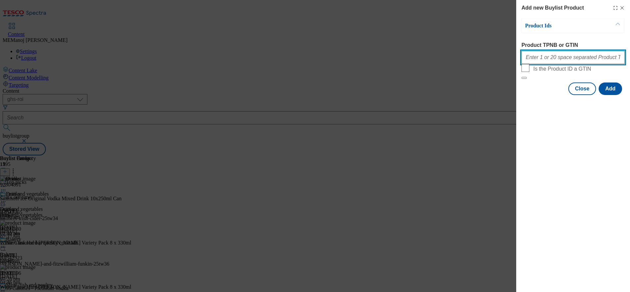
click at [545, 60] on input "Product TPNB or GTIN" at bounding box center [572, 57] width 103 height 13
paste input "81757939"
type input "81757939"
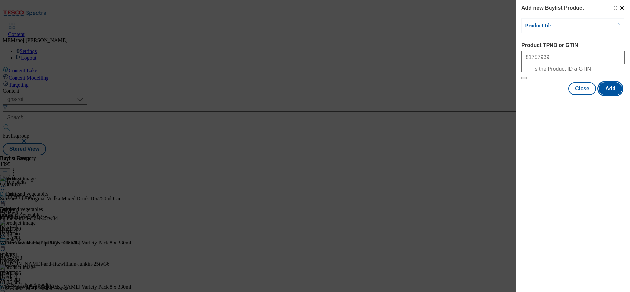
click at [605, 95] on button "Add" at bounding box center [609, 88] width 23 height 13
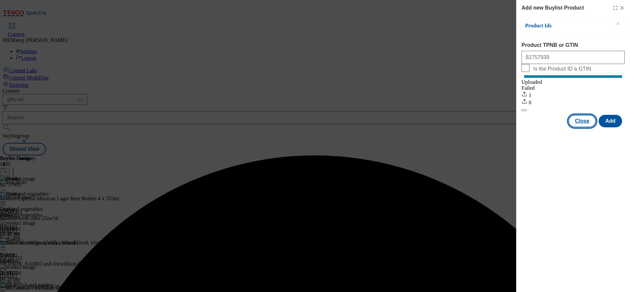
click at [577, 127] on button "Close" at bounding box center [582, 121] width 28 height 13
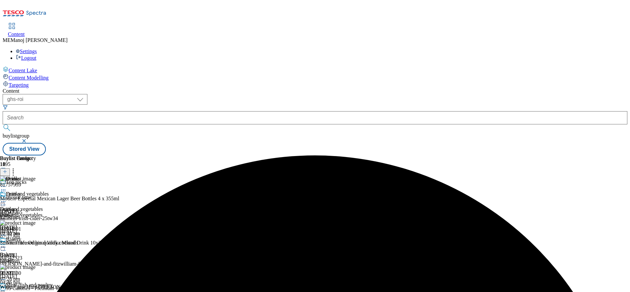
click at [7, 198] on icon at bounding box center [3, 201] width 7 height 7
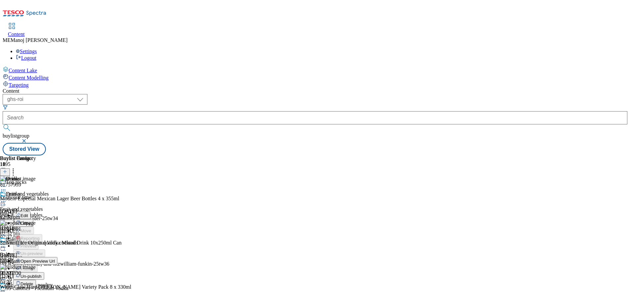
click at [42, 274] on span "Un-publish" at bounding box center [30, 276] width 21 height 5
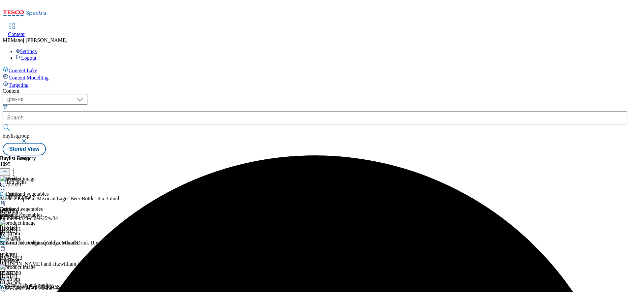
click at [7, 198] on icon at bounding box center [3, 201] width 7 height 7
click at [35, 266] on span "Publish" at bounding box center [27, 268] width 15 height 5
click at [7, 198] on icon at bounding box center [3, 201] width 7 height 7
click at [447, 88] on div "Content ( optional ) ghs-roi ghs-[GEOGRAPHIC_DATA] ighs-cz ighs-hu ighs-sk ghs-…" at bounding box center [315, 121] width 624 height 67
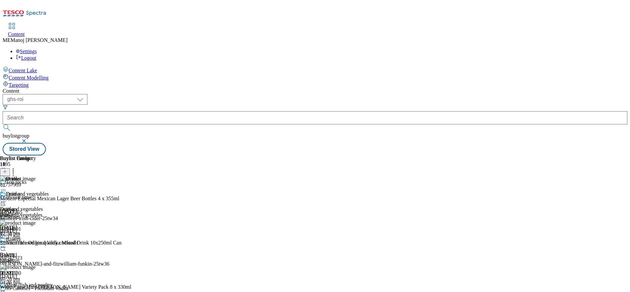
click at [7, 198] on icon at bounding box center [3, 201] width 7 height 7
click at [36, 191] on div "Drinks Drinks drinks [DATE] 12:58 pm" at bounding box center [18, 213] width 36 height 45
click at [7, 198] on icon at bounding box center [3, 201] width 7 height 7
click at [42, 274] on span "Un-publish" at bounding box center [30, 276] width 21 height 5
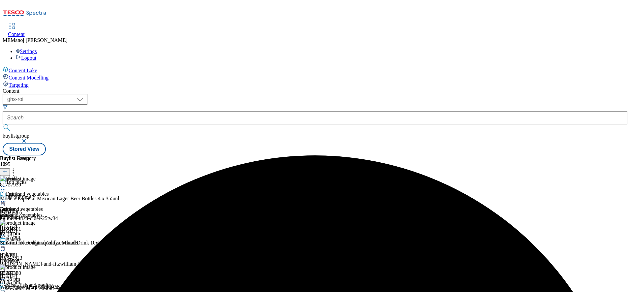
click at [7, 198] on icon at bounding box center [3, 201] width 7 height 7
click at [45, 249] on button "Un-preview" at bounding box center [29, 253] width 32 height 8
click at [7, 198] on icon at bounding box center [3, 201] width 7 height 7
click at [36, 243] on span "Preview" at bounding box center [27, 245] width 15 height 5
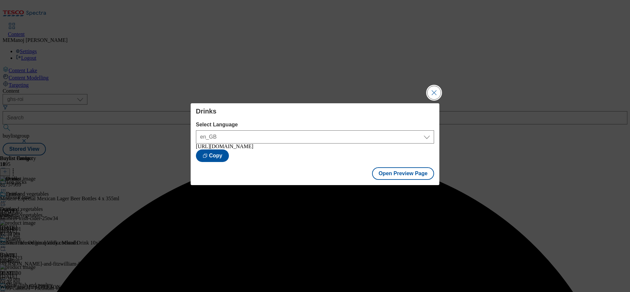
click at [431, 92] on button "Close Modal" at bounding box center [433, 92] width 13 height 13
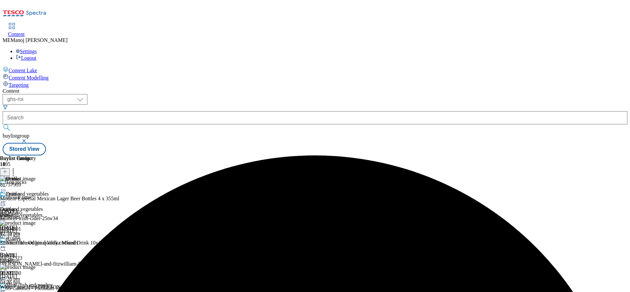
click at [7, 198] on icon at bounding box center [3, 201] width 7 height 7
click at [38, 264] on button "Publish" at bounding box center [25, 268] width 24 height 8
click at [7, 198] on icon at bounding box center [3, 201] width 7 height 7
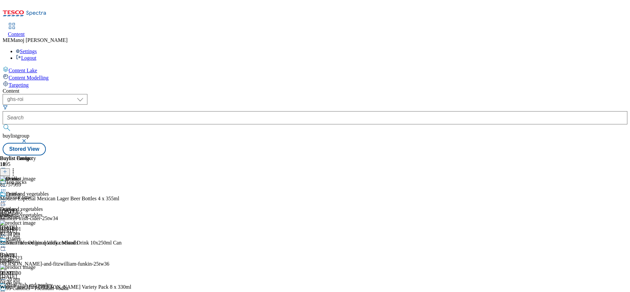
click at [36, 195] on div "Drinks Drinks drinks [DATE] 12:59 pm" at bounding box center [18, 213] width 36 height 45
